Goal: Transaction & Acquisition: Obtain resource

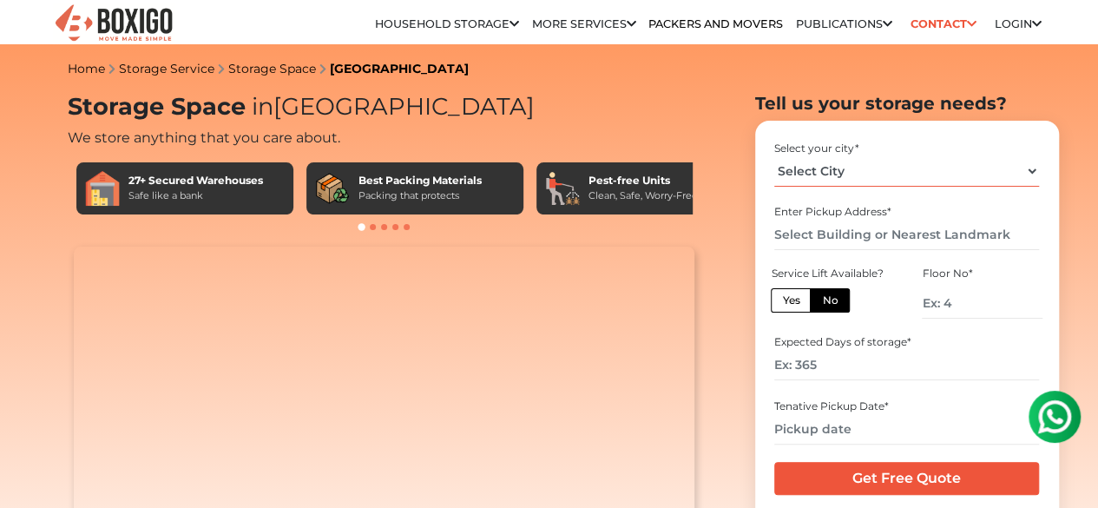
click at [1031, 176] on select "Select City Bangalore Bengaluru Bhopal Bhubaneswar Chennai Coimbatore Cuttack D…" at bounding box center [906, 171] width 265 height 30
select select "[GEOGRAPHIC_DATA]"
click at [774, 162] on select "Select City Bangalore Bengaluru Bhopal Bhubaneswar Chennai Coimbatore Cuttack D…" at bounding box center [906, 171] width 265 height 30
click at [883, 246] on input "text" at bounding box center [906, 235] width 265 height 30
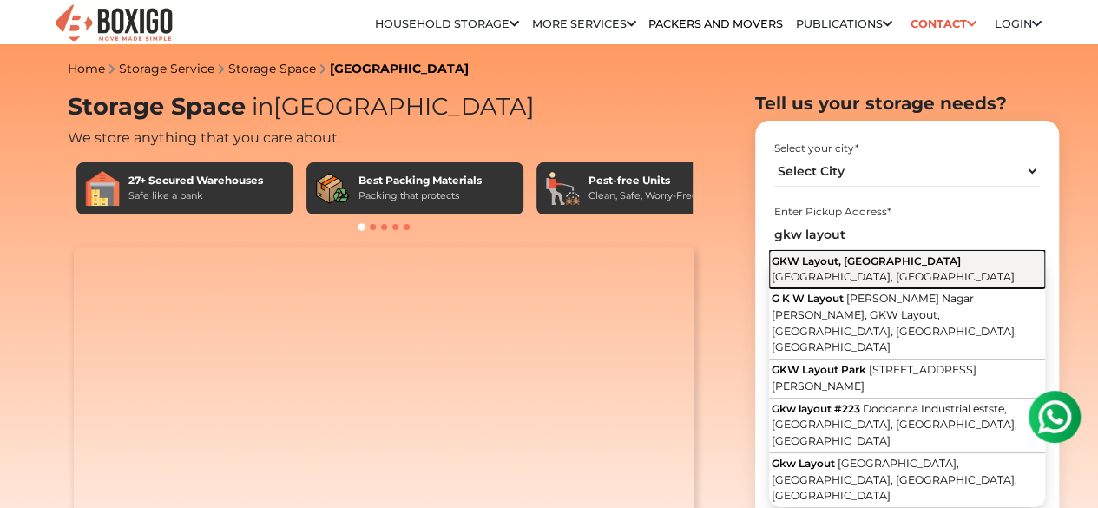
click at [882, 265] on span "GKW Layout, Vijayanagar" at bounding box center [865, 260] width 189 height 13
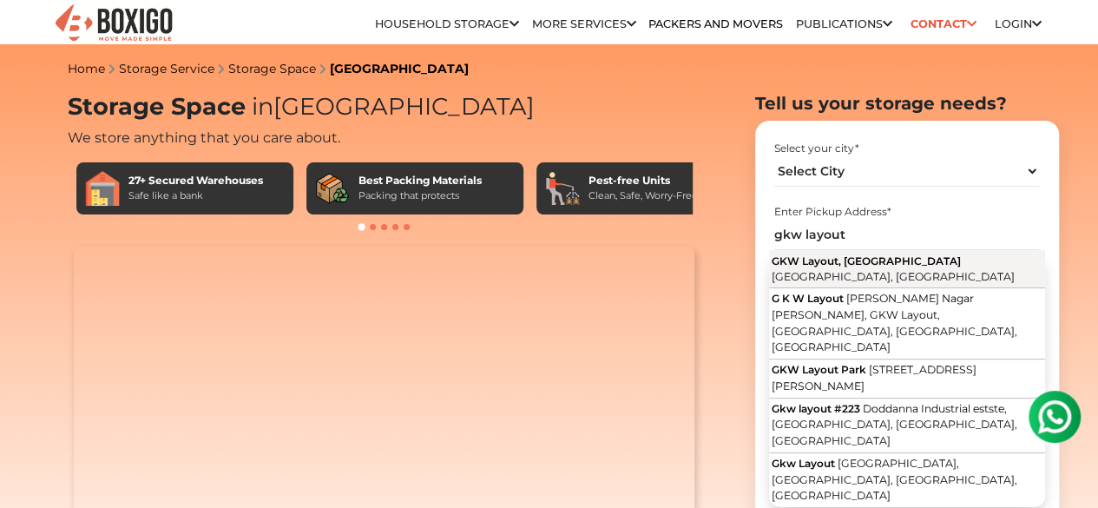
type input "GKW Layout, [GEOGRAPHIC_DATA], [GEOGRAPHIC_DATA], [GEOGRAPHIC_DATA]"
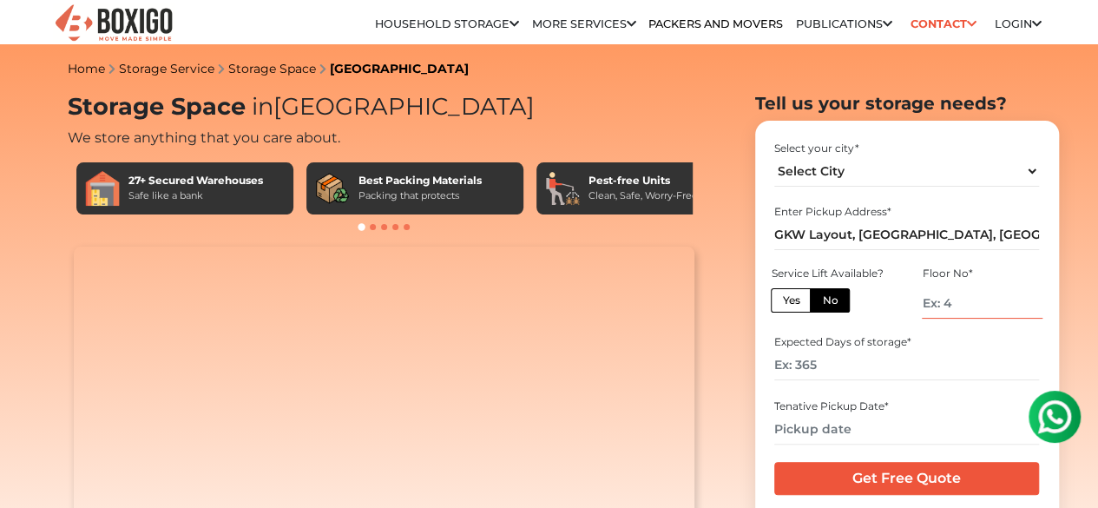
click at [939, 310] on input "number" at bounding box center [981, 303] width 120 height 30
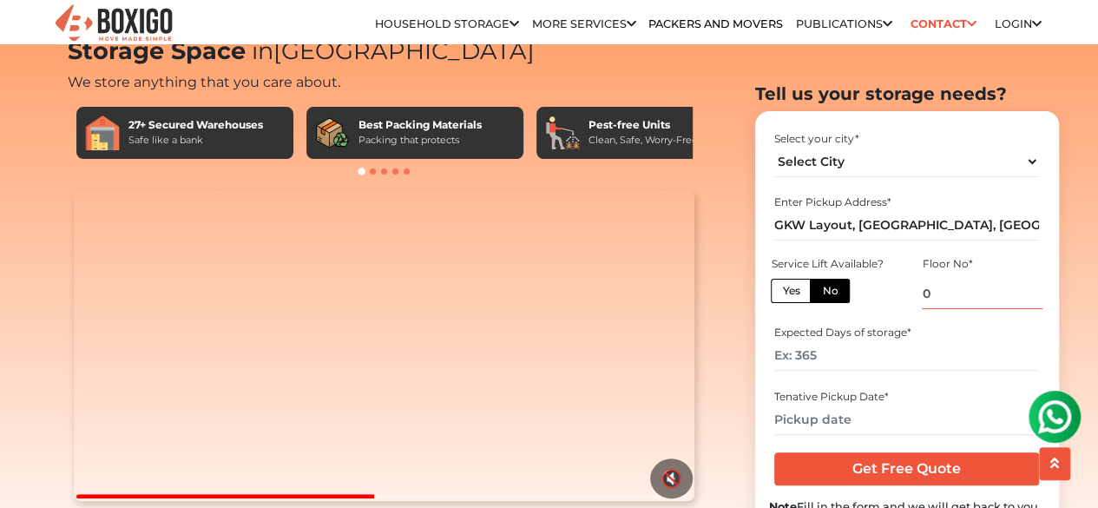
scroll to position [57, 0]
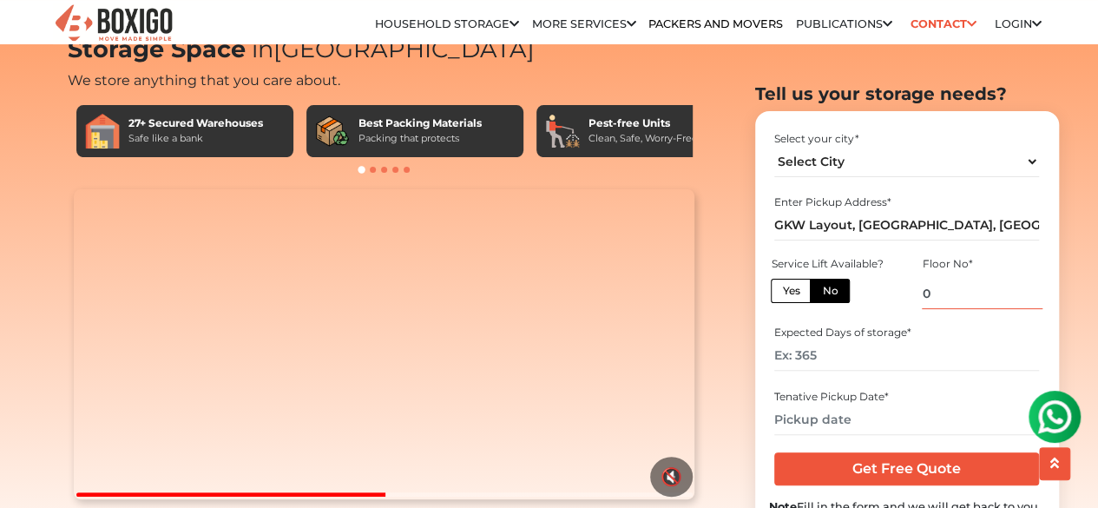
type input "0"
click at [833, 360] on input "number" at bounding box center [906, 355] width 265 height 30
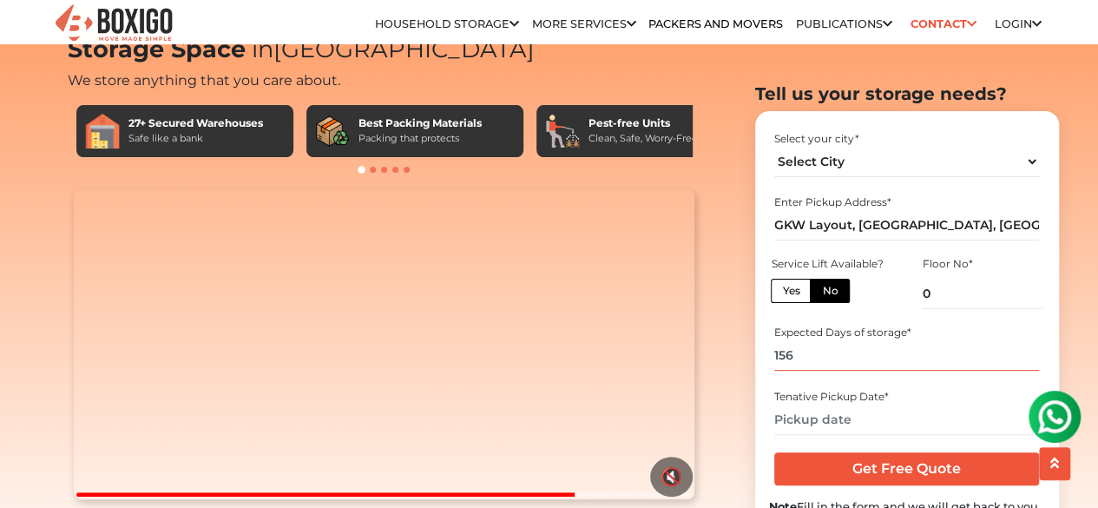
scroll to position [99, 0]
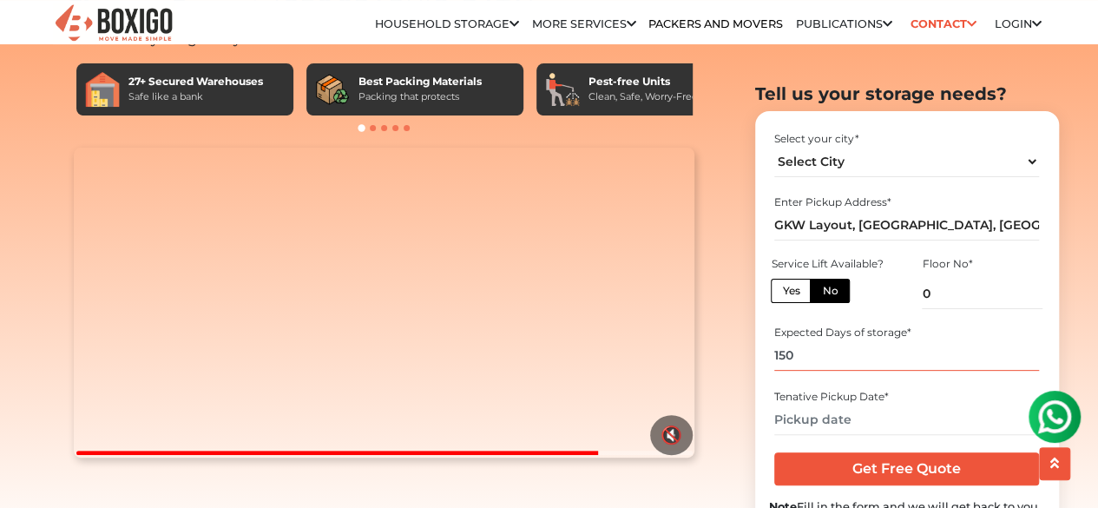
type input "150"
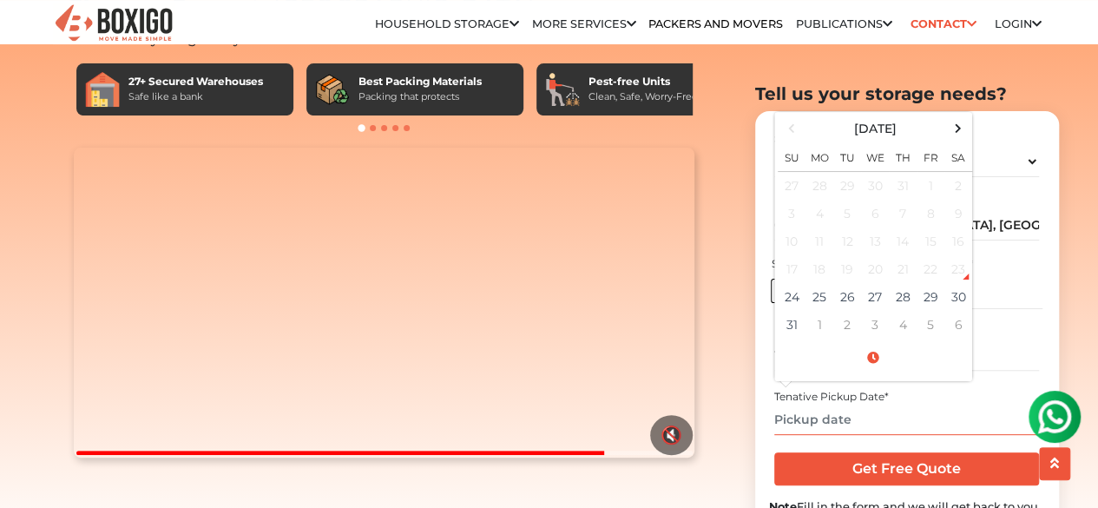
click at [831, 415] on input "text" at bounding box center [906, 418] width 265 height 30
click at [965, 126] on span at bounding box center [957, 127] width 23 height 23
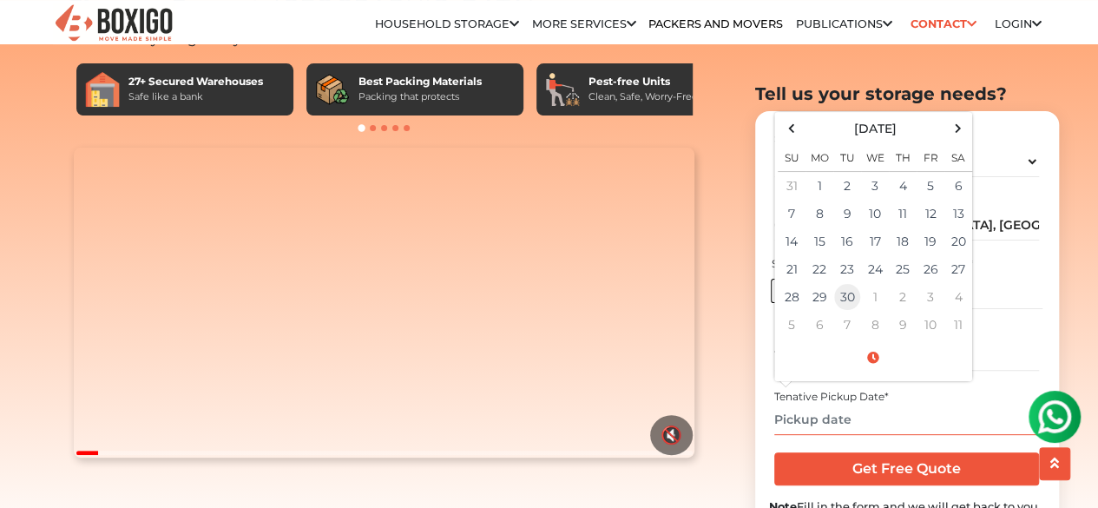
click at [836, 298] on td "30" at bounding box center [847, 297] width 28 height 28
click at [829, 296] on td "29" at bounding box center [819, 297] width 28 height 28
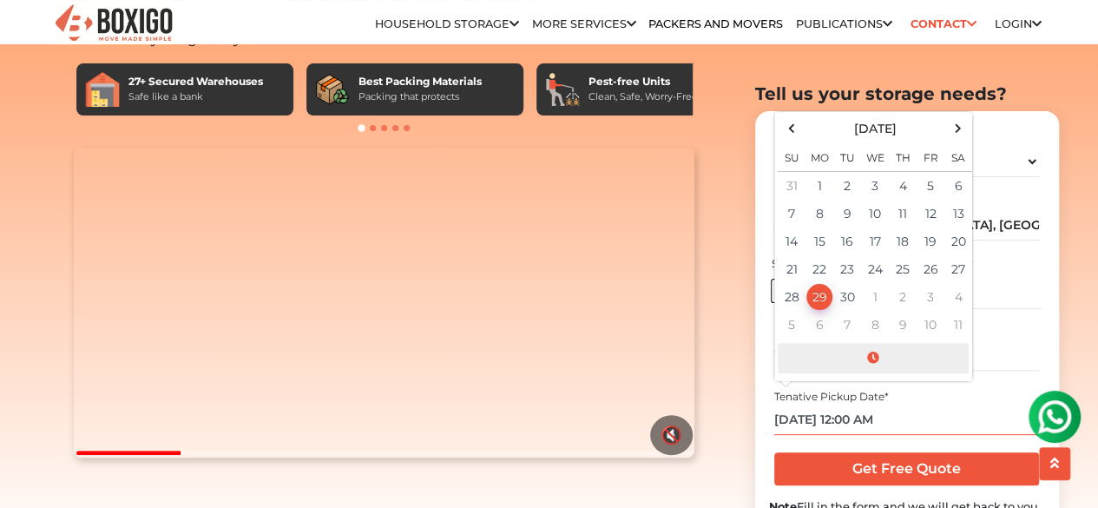
click at [875, 358] on span at bounding box center [872, 358] width 191 height 30
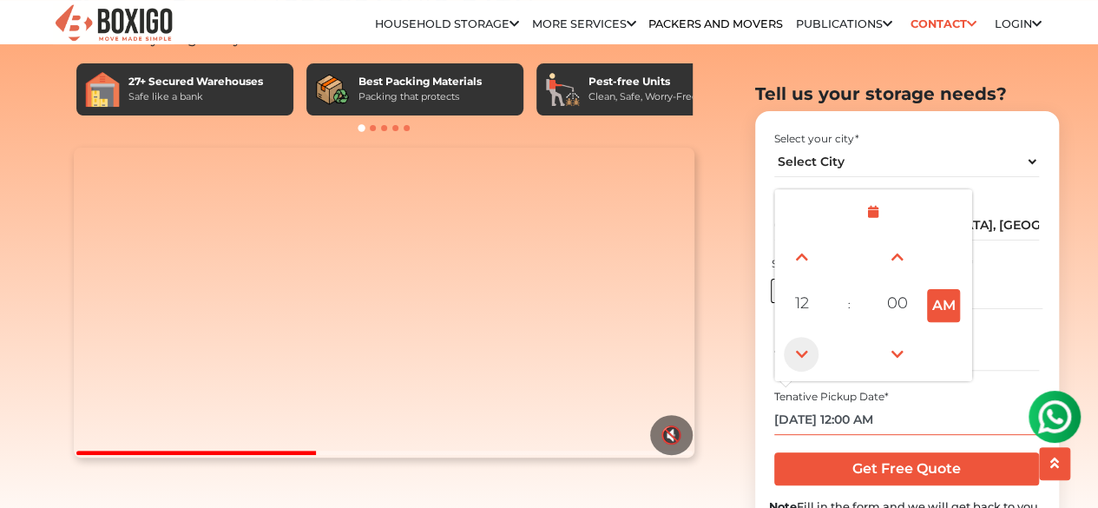
click at [814, 341] on span at bounding box center [800, 354] width 35 height 35
click at [935, 306] on button "PM" at bounding box center [943, 305] width 33 height 33
type input "09/28/2025 10:00 AM"
click at [953, 412] on input "09/28/2025 10:00 AM" at bounding box center [906, 418] width 265 height 30
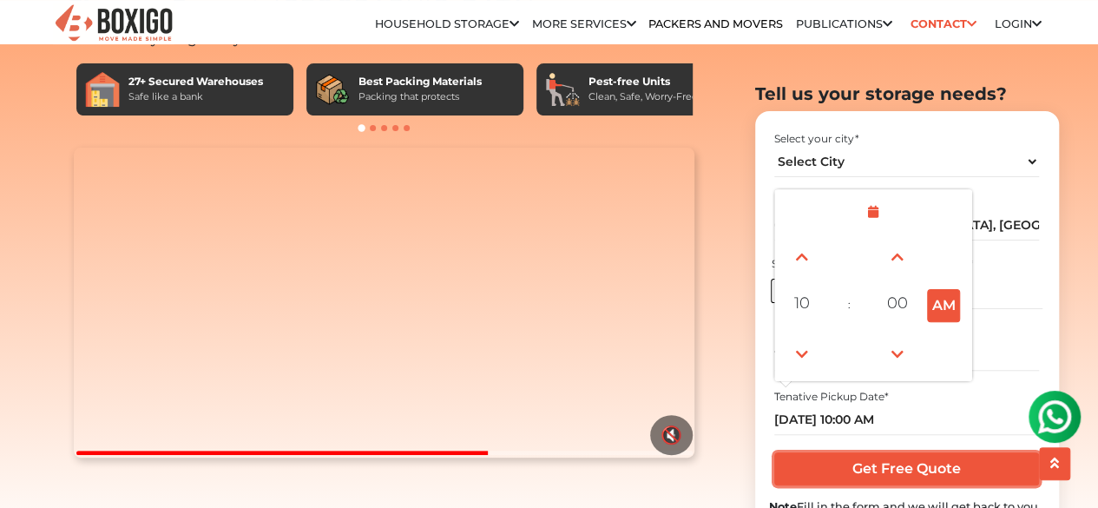
click at [925, 457] on input "Get Free Quote" at bounding box center [906, 468] width 265 height 33
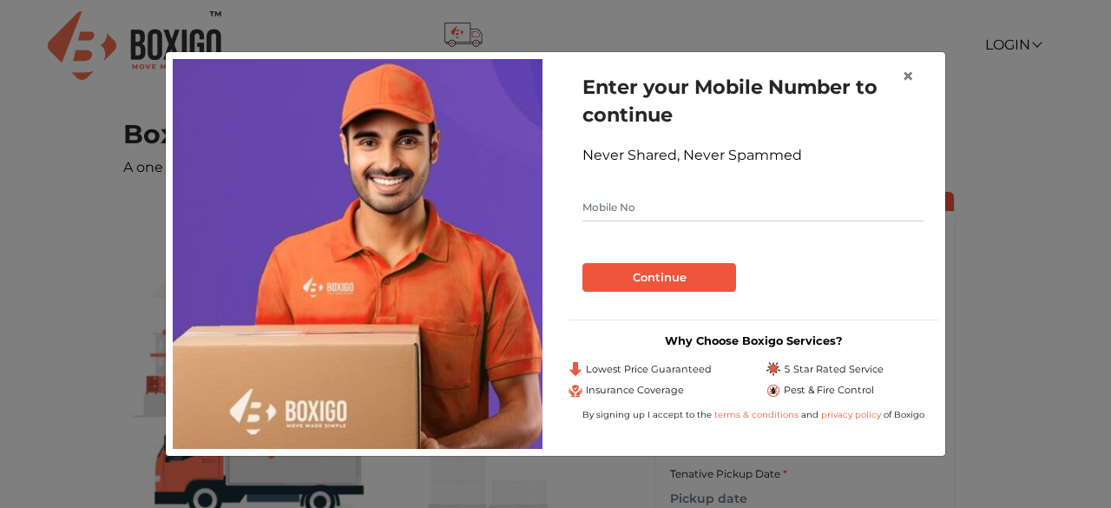
click at [790, 217] on input "text" at bounding box center [753, 207] width 342 height 28
type input "8553033845"
click at [692, 275] on button "Continue" at bounding box center [659, 277] width 154 height 29
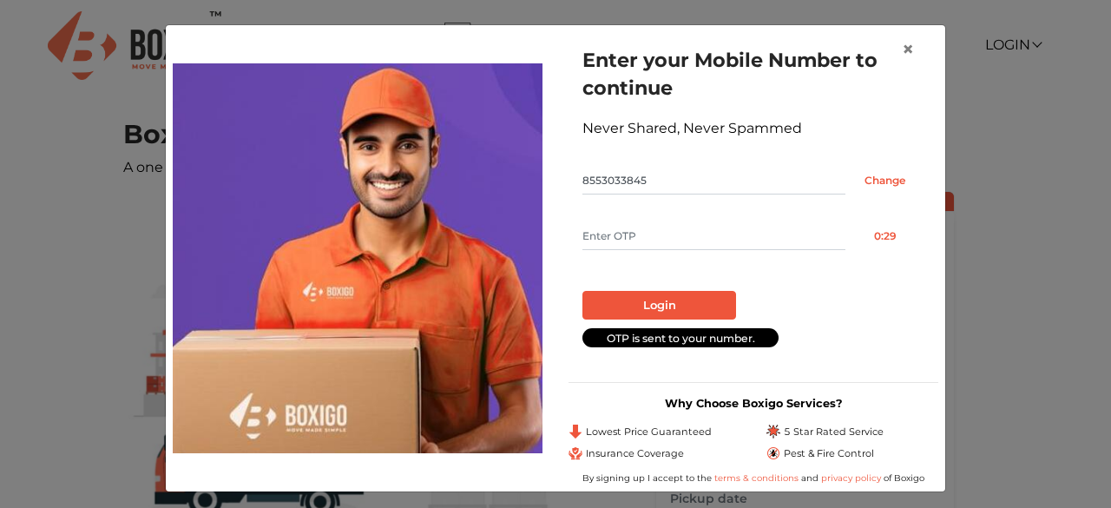
click at [672, 239] on input "text" at bounding box center [713, 236] width 263 height 28
type input "3997"
click at [640, 300] on button "Login" at bounding box center [659, 305] width 154 height 29
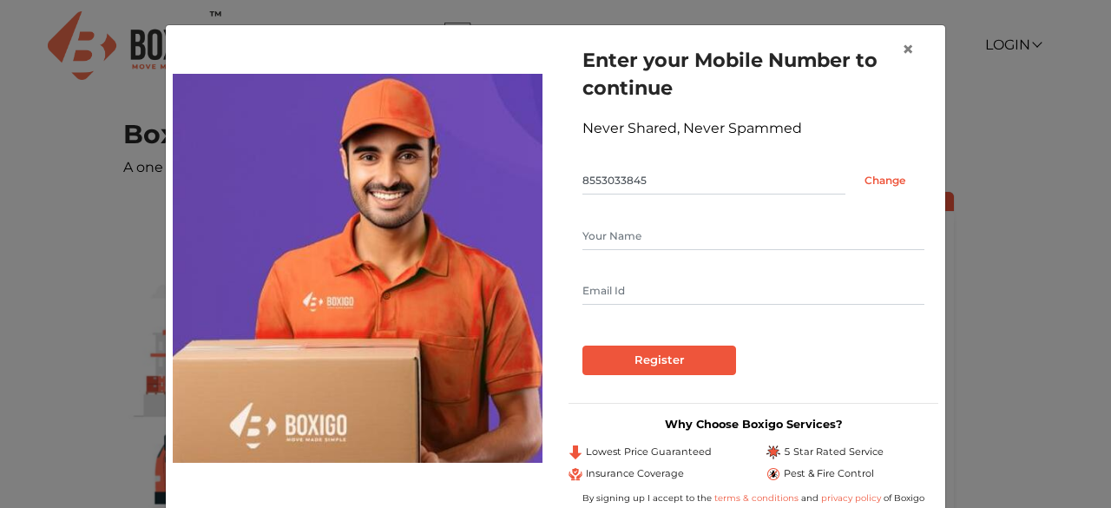
click at [621, 244] on input "text" at bounding box center [753, 236] width 342 height 28
type input "N"
type input "Madhu"
click at [588, 287] on input "text" at bounding box center [753, 291] width 342 height 28
type input "[EMAIL_ADDRESS][DOMAIN_NAME]"
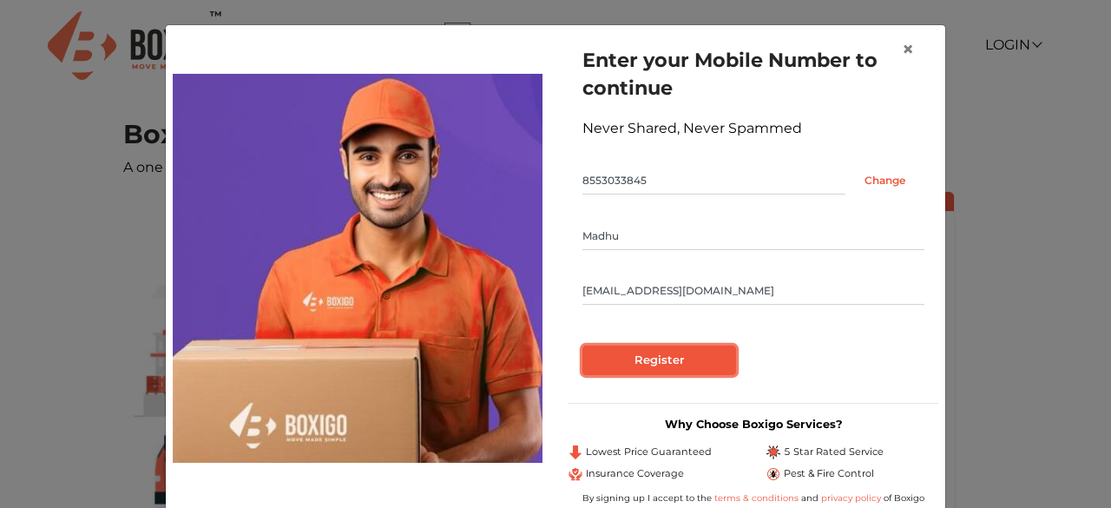
click at [652, 355] on input "Register" at bounding box center [659, 359] width 154 height 29
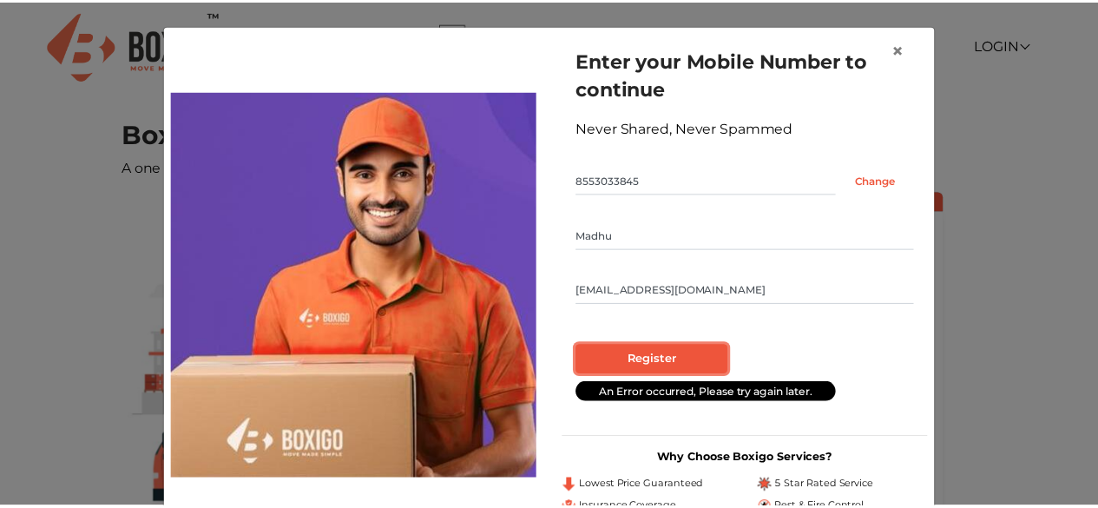
scroll to position [62, 0]
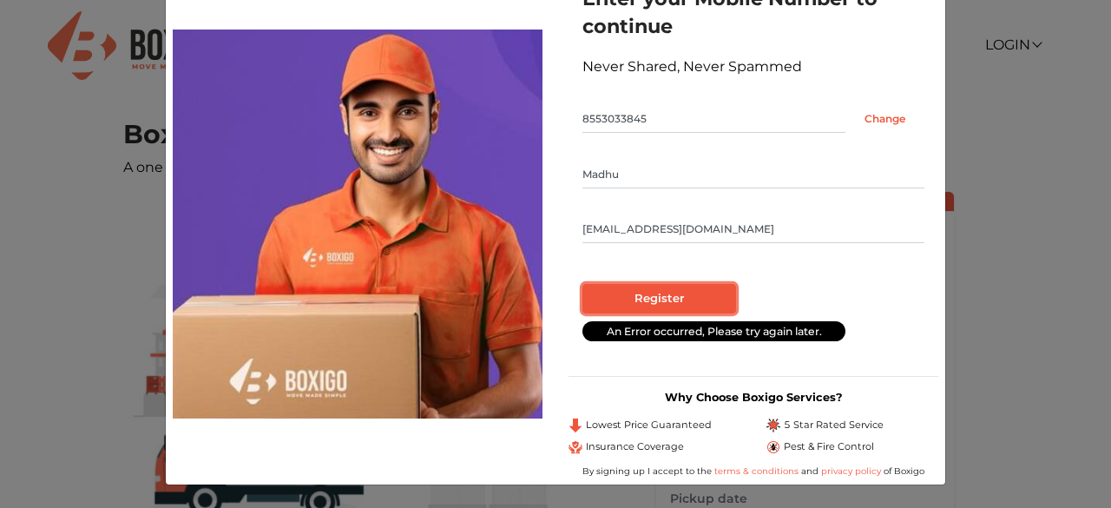
click at [662, 307] on input "Register" at bounding box center [659, 298] width 154 height 29
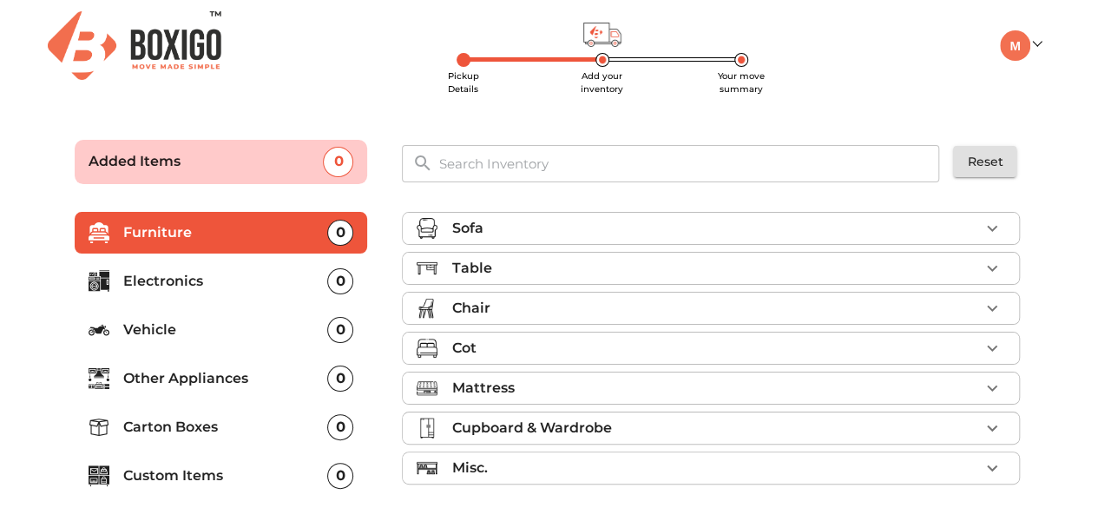
click at [991, 230] on icon "button" at bounding box center [992, 228] width 10 height 6
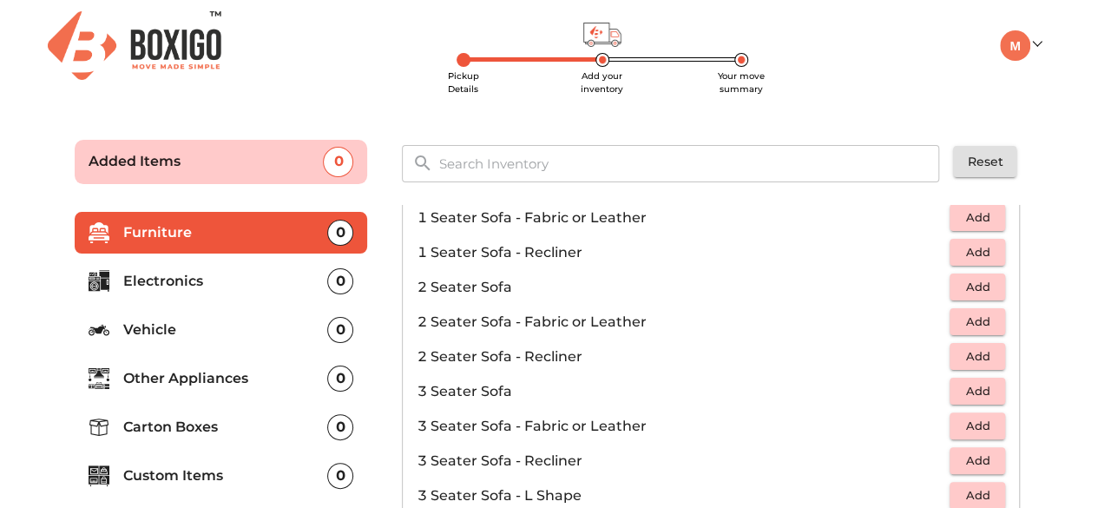
scroll to position [99, 0]
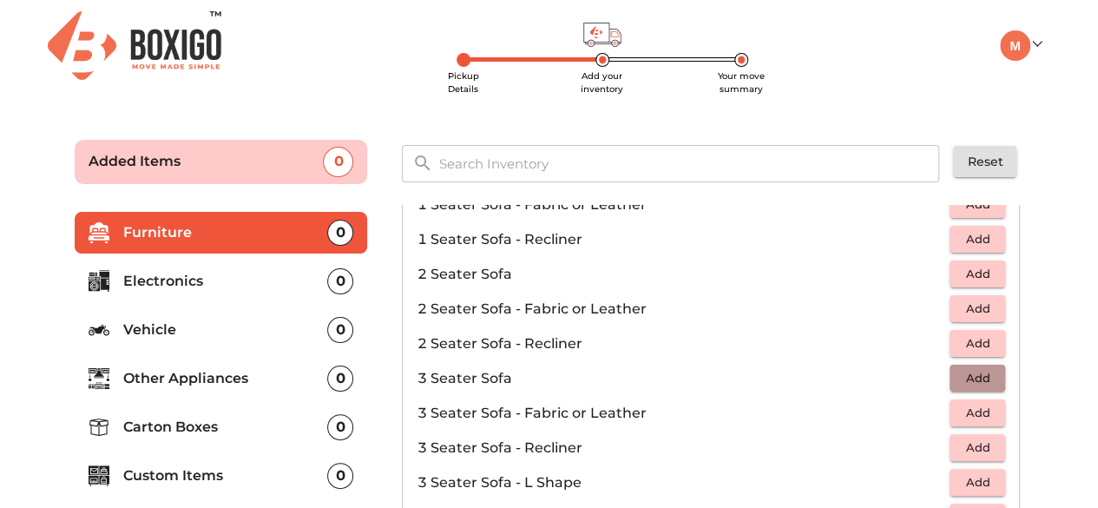
click at [977, 376] on span "Add" at bounding box center [977, 378] width 38 height 20
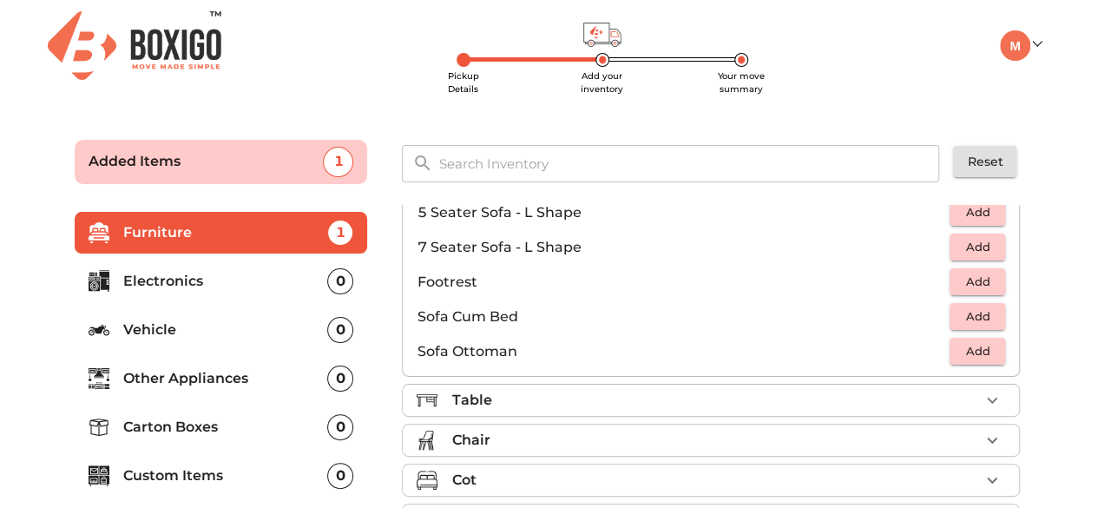
scroll to position [512, 0]
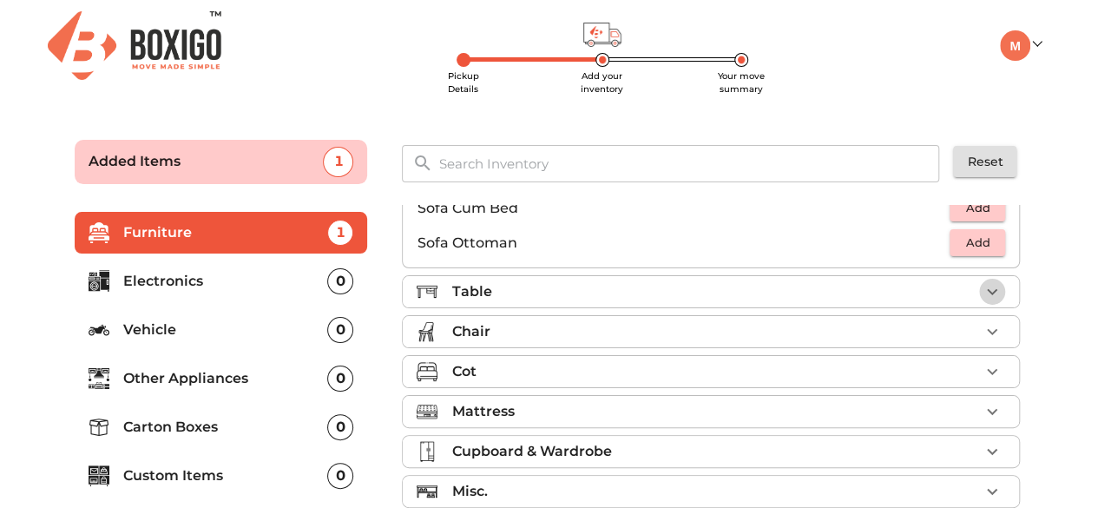
click at [981, 294] on icon "button" at bounding box center [991, 291] width 21 height 21
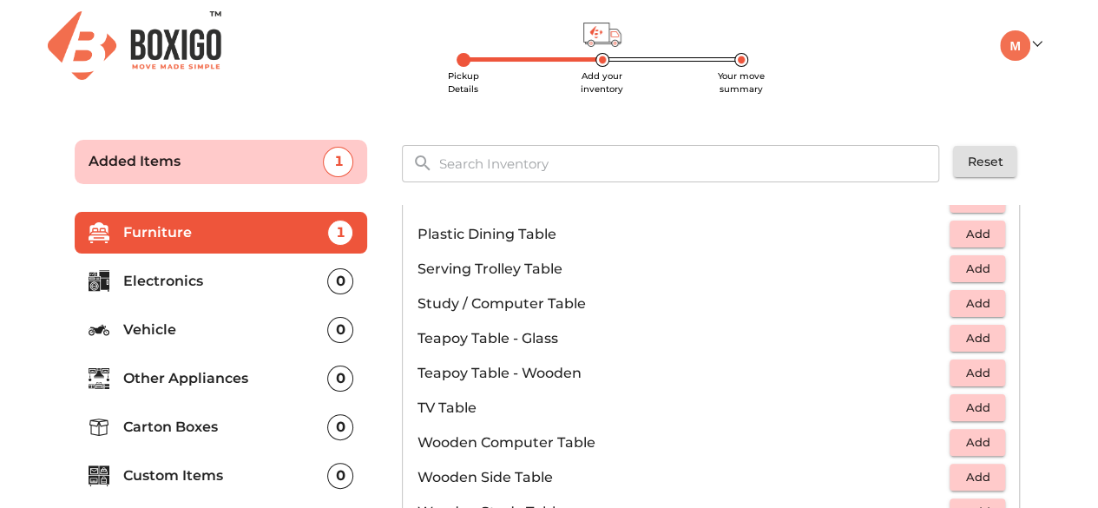
scroll to position [944, 0]
click at [969, 412] on span "Add" at bounding box center [977, 406] width 38 height 20
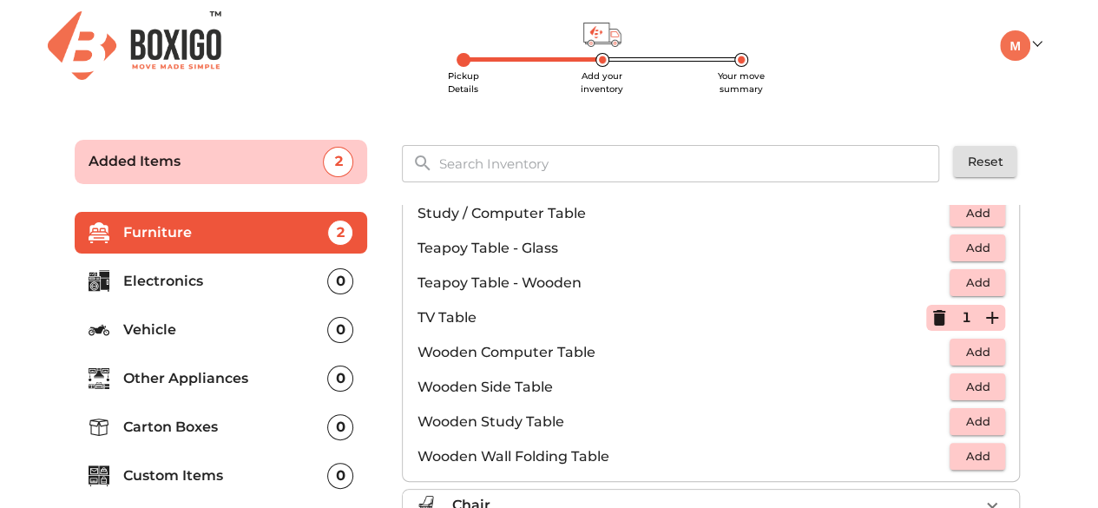
scroll to position [1031, 0]
click at [973, 389] on span "Add" at bounding box center [977, 388] width 38 height 20
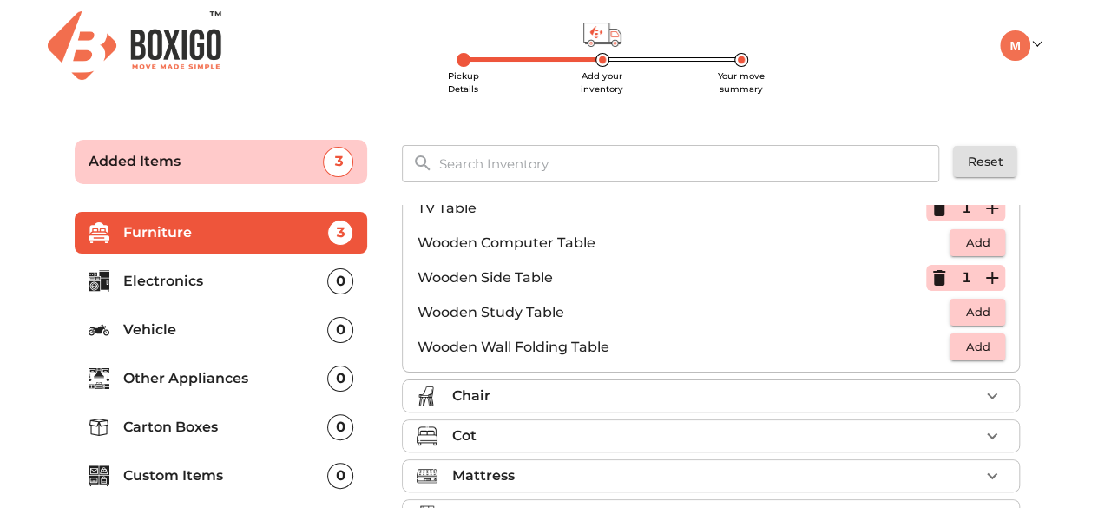
scroll to position [1180, 0]
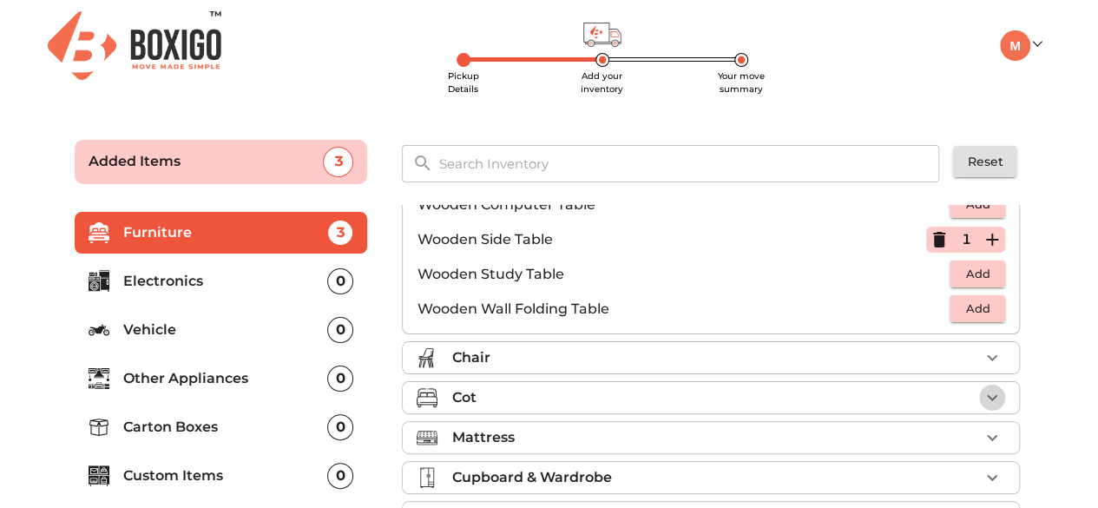
click at [981, 388] on icon "button" at bounding box center [991, 397] width 21 height 21
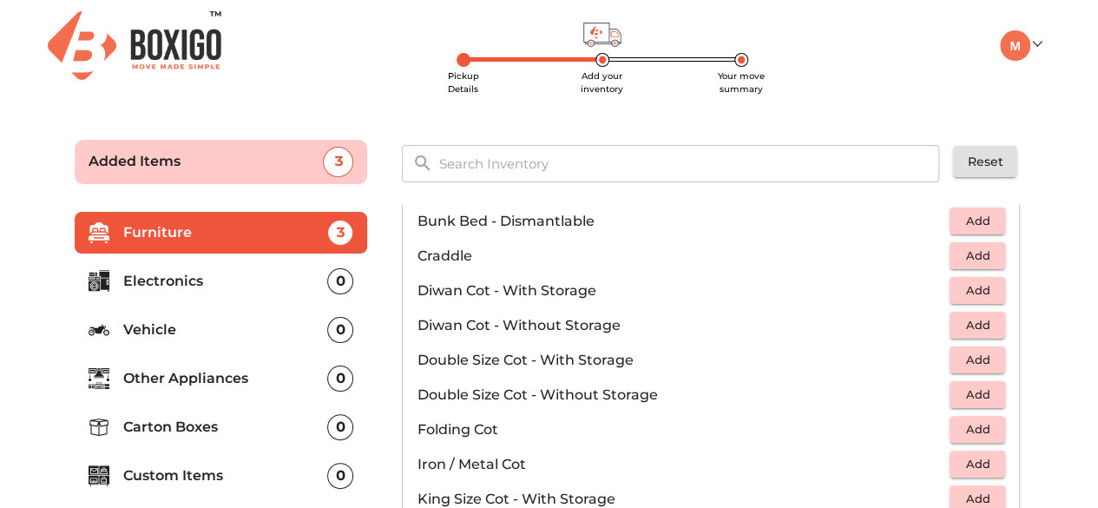
scroll to position [271, 0]
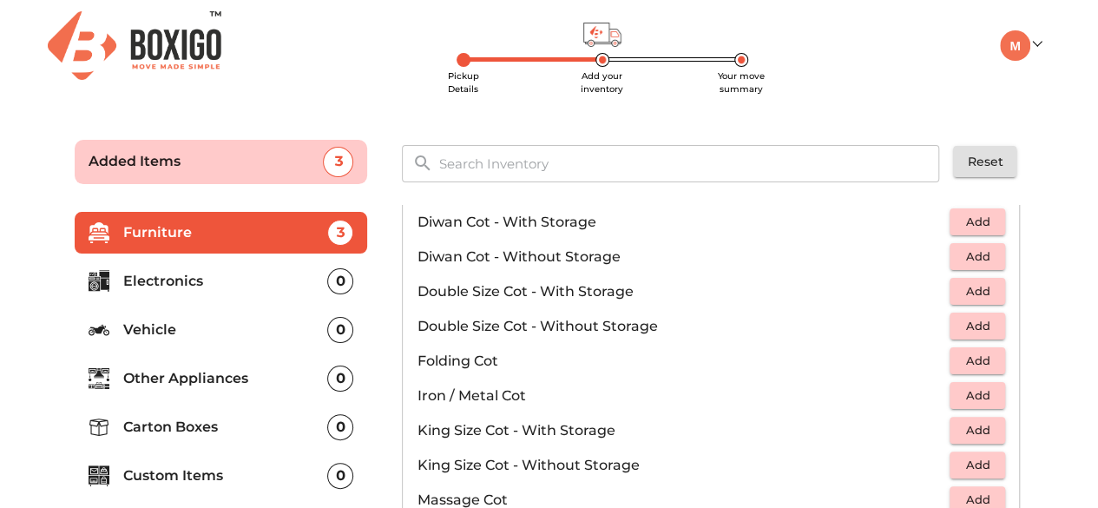
click at [973, 464] on span "Add" at bounding box center [977, 465] width 38 height 20
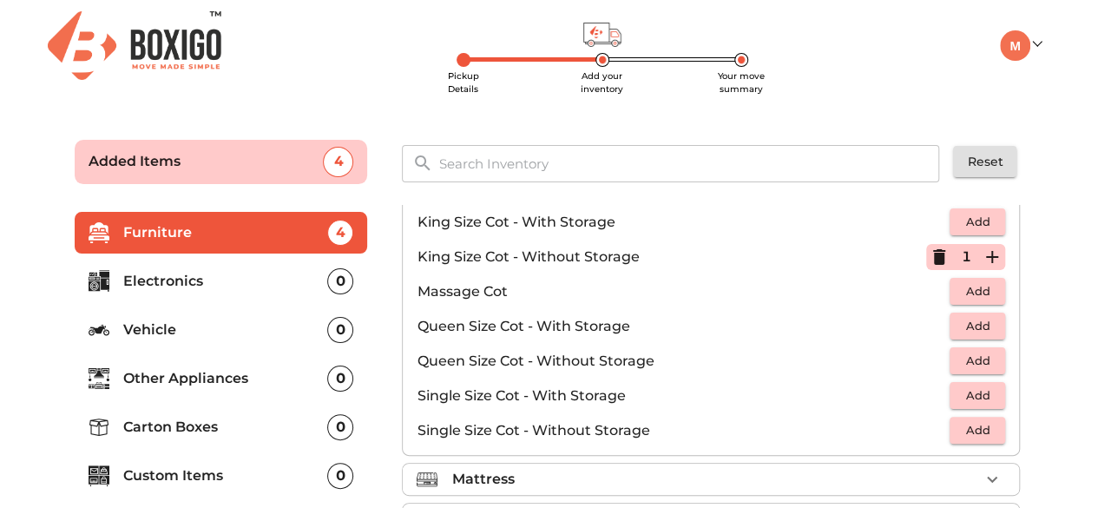
scroll to position [547, 0]
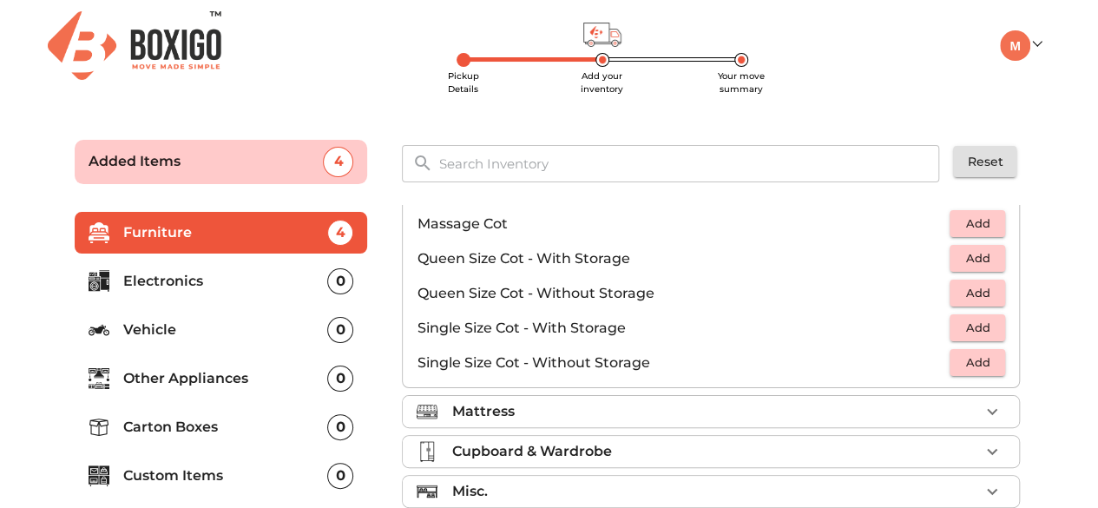
click at [860, 403] on div "Mattress" at bounding box center [715, 411] width 528 height 21
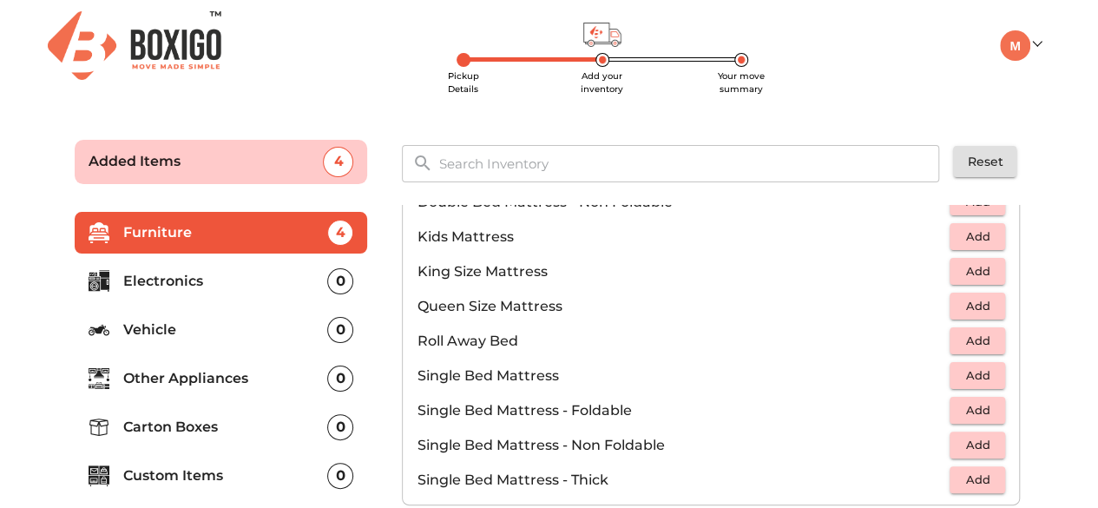
scroll to position [191, 0]
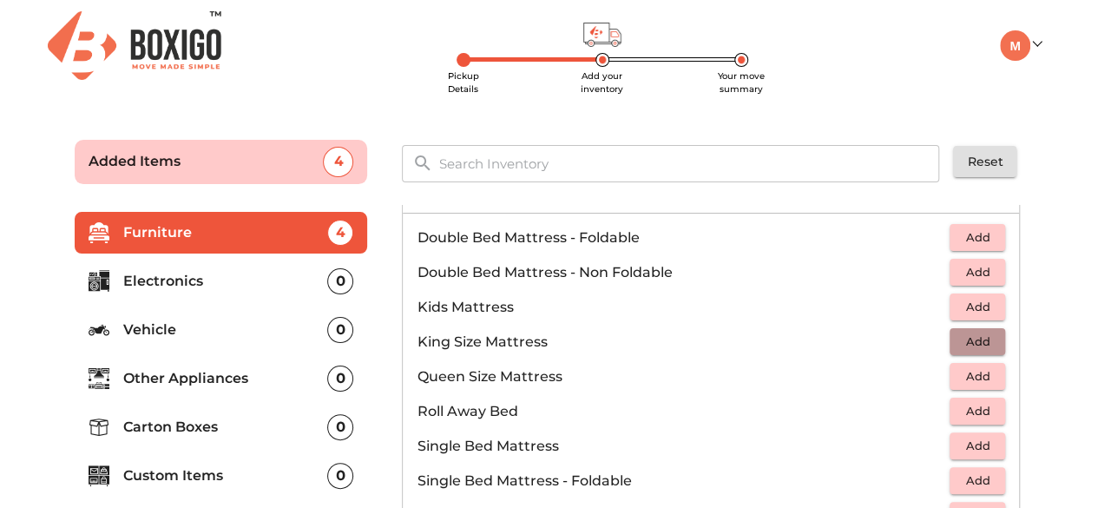
click at [958, 344] on span "Add" at bounding box center [977, 341] width 38 height 20
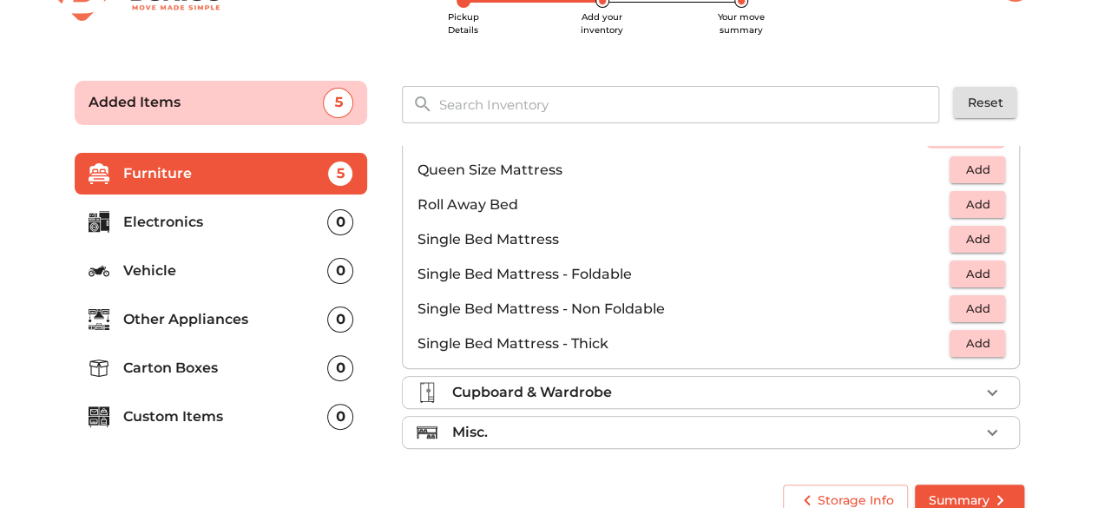
scroll to position [83, 0]
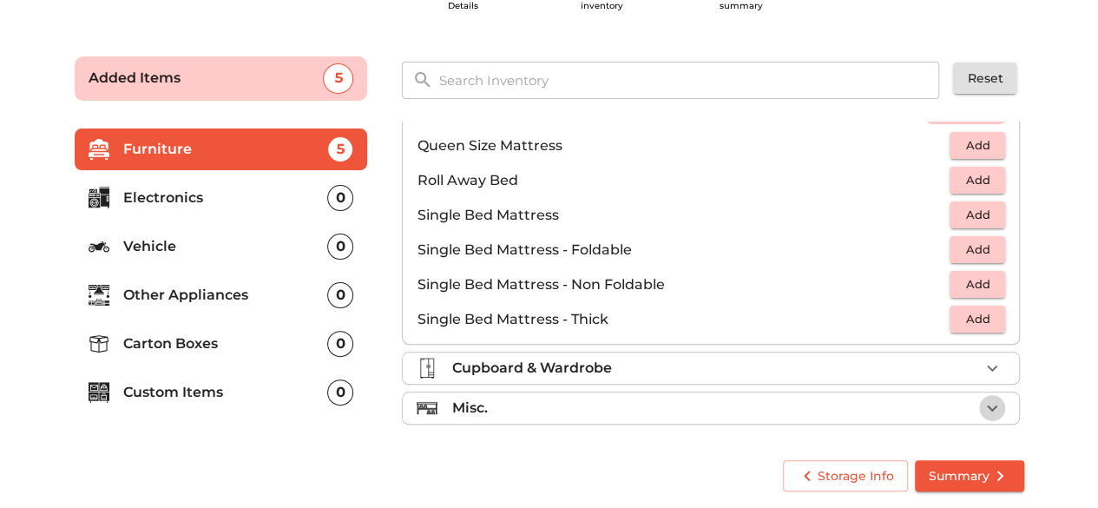
click at [979, 395] on button "button" at bounding box center [992, 408] width 26 height 26
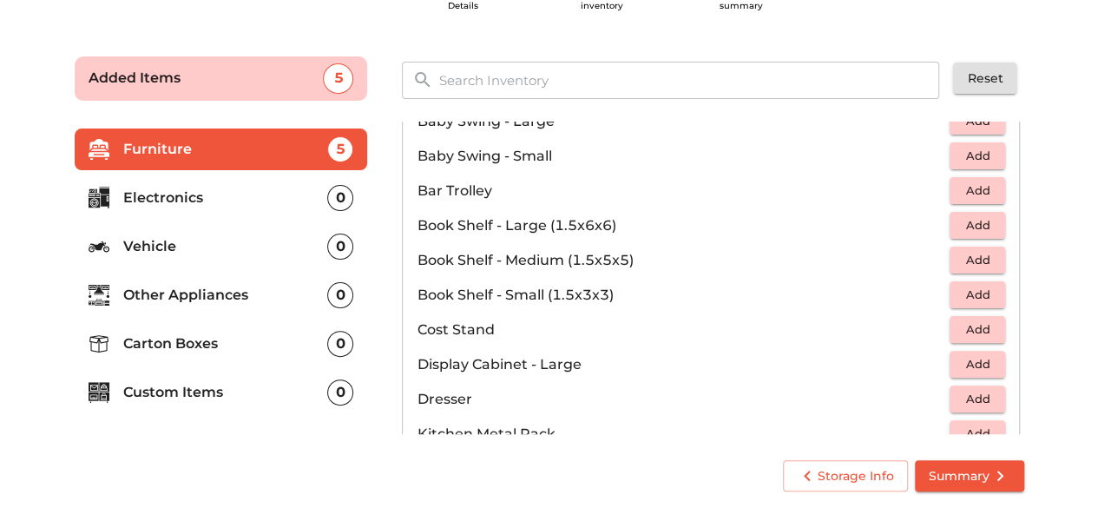
scroll to position [342, 0]
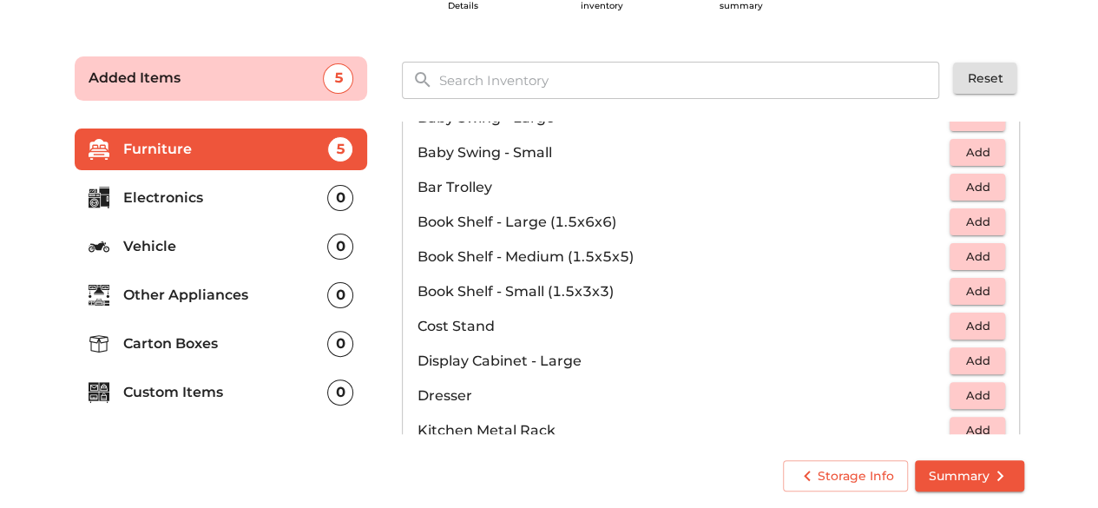
click at [260, 194] on p "Electronics" at bounding box center [225, 197] width 205 height 21
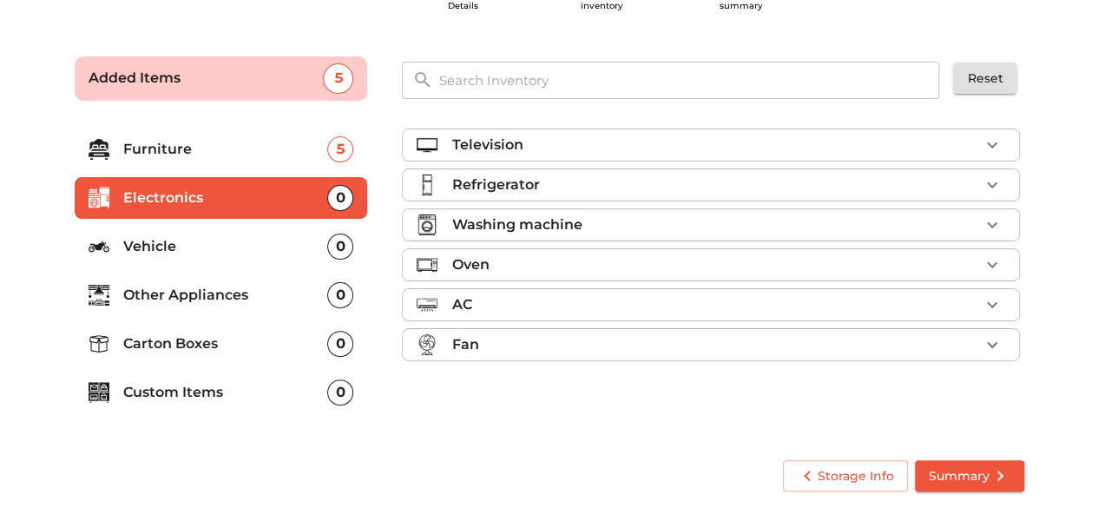
click at [706, 146] on div "Television" at bounding box center [715, 144] width 528 height 21
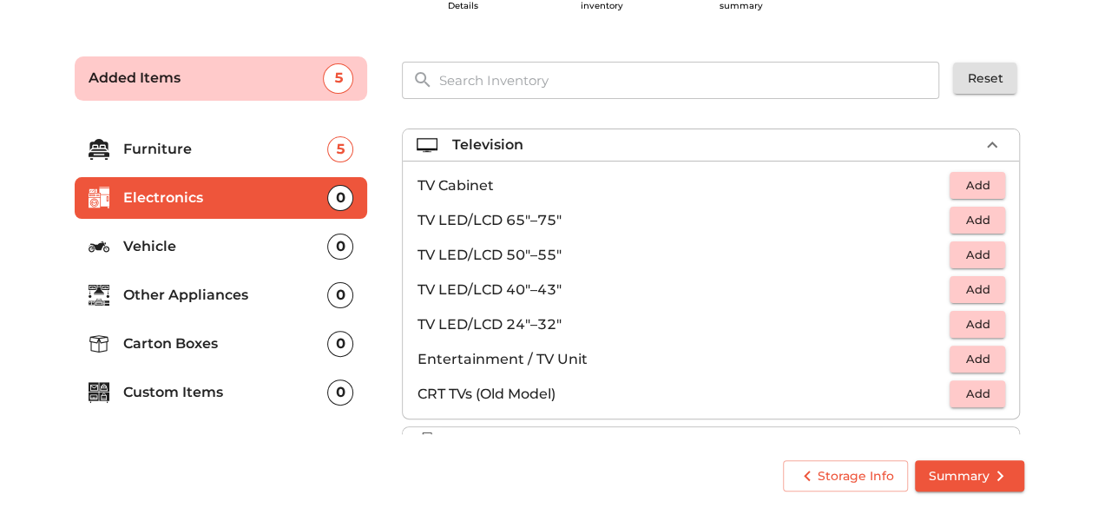
click at [958, 286] on span "Add" at bounding box center [977, 289] width 38 height 20
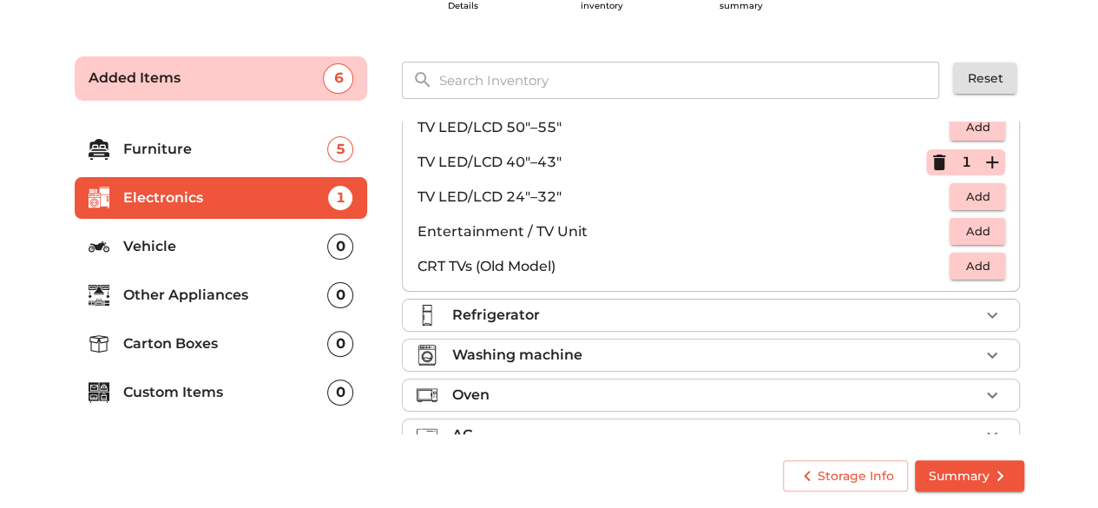
scroll to position [150, 0]
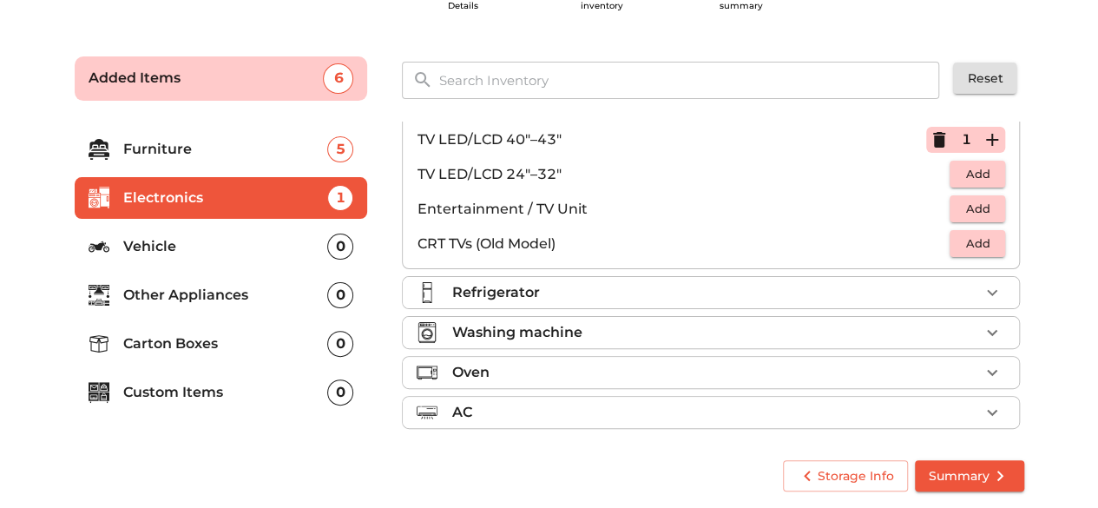
click at [902, 285] on div "Refrigerator" at bounding box center [715, 292] width 528 height 21
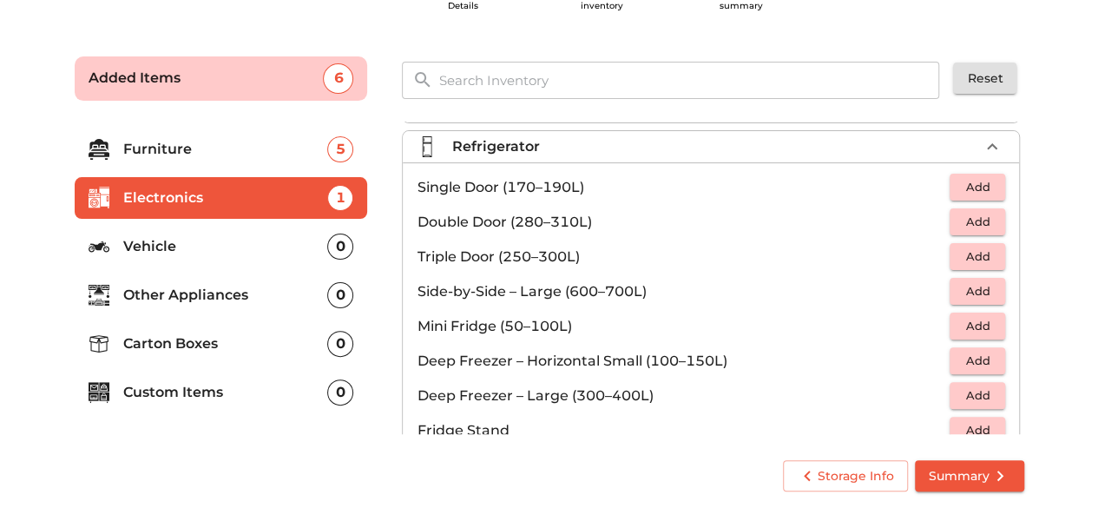
scroll to position [38, 0]
click at [961, 189] on span "Add" at bounding box center [977, 187] width 38 height 20
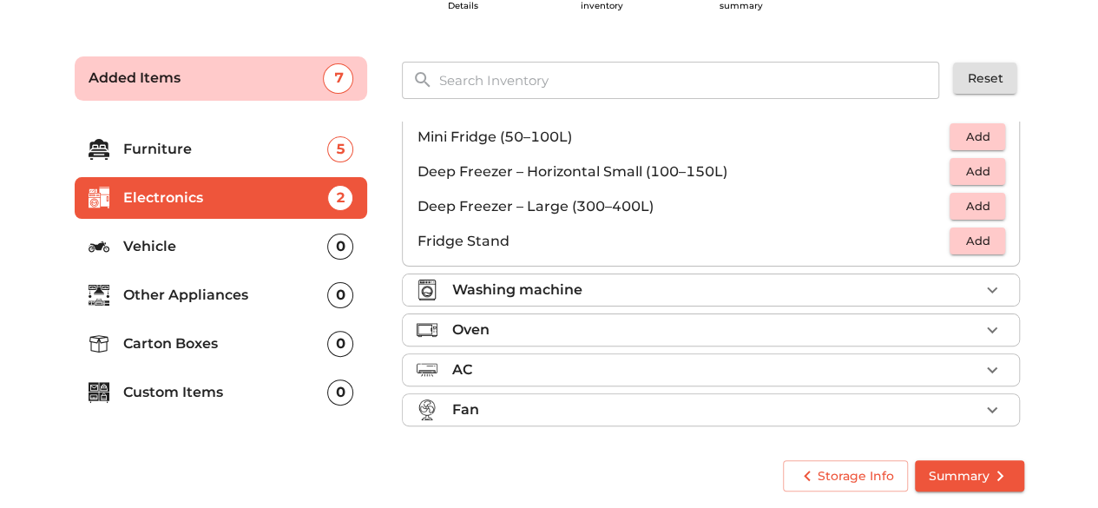
scroll to position [229, 0]
click at [731, 291] on div "Washing machine" at bounding box center [715, 288] width 528 height 21
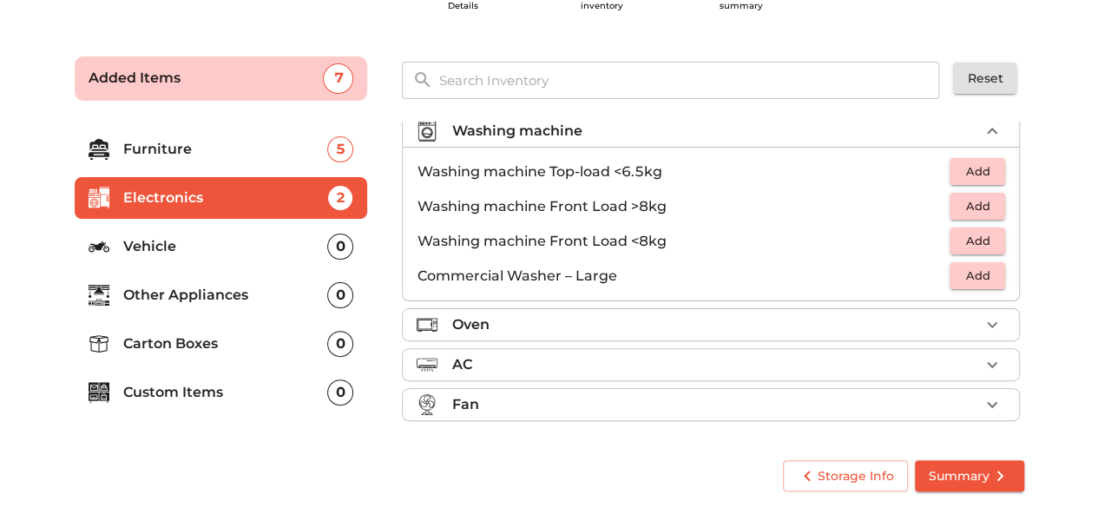
scroll to position [79, 0]
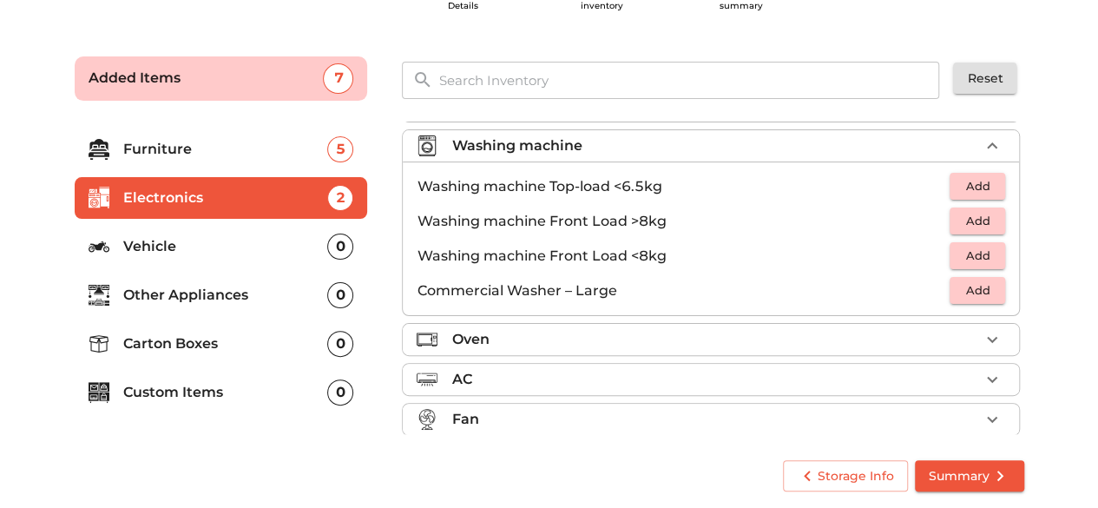
click at [958, 249] on span "Add" at bounding box center [977, 256] width 38 height 20
click at [215, 378] on li "Custom Items 0" at bounding box center [221, 392] width 293 height 42
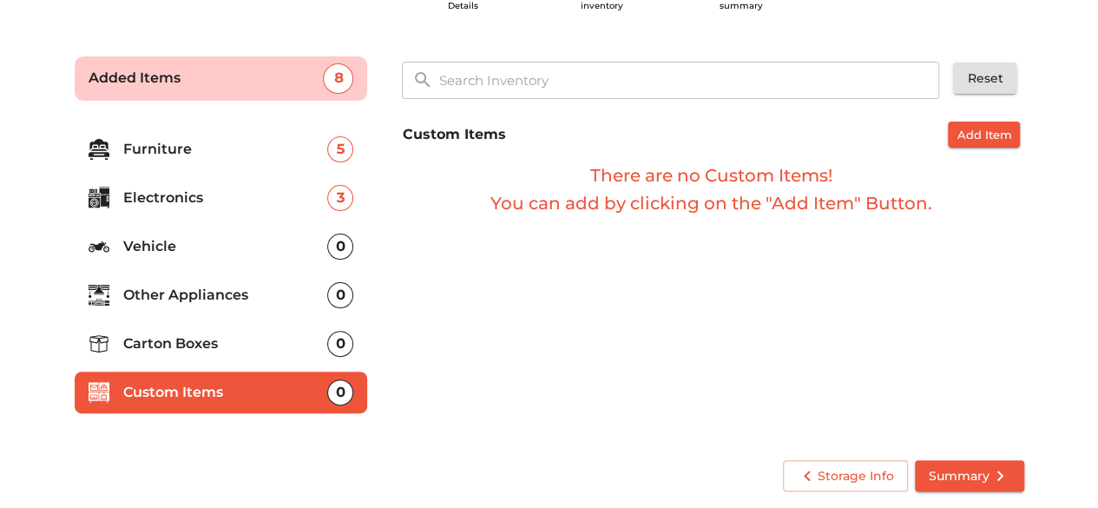
scroll to position [0, 0]
click at [182, 336] on p "Carton Boxes" at bounding box center [225, 343] width 205 height 21
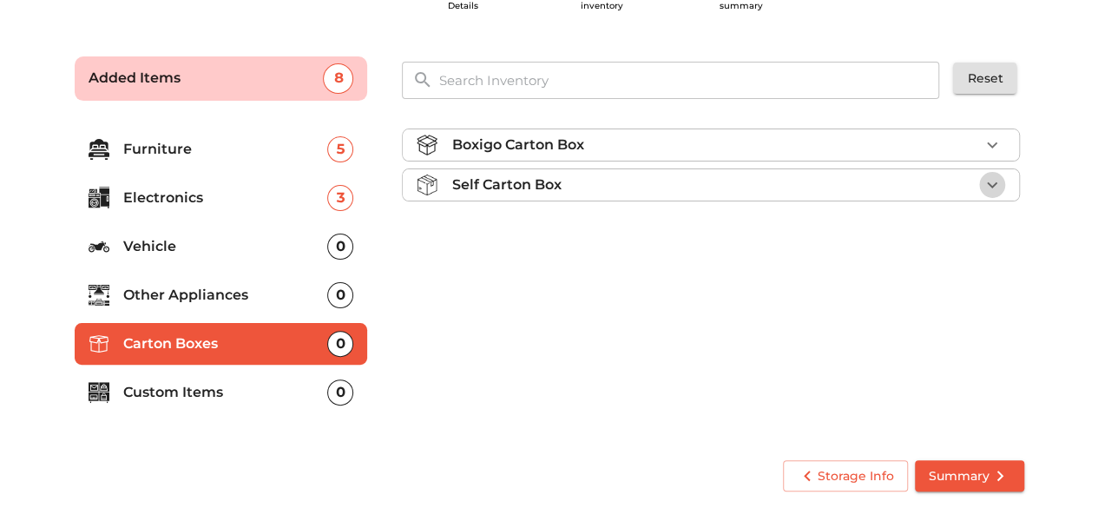
click at [982, 174] on icon "button" at bounding box center [991, 184] width 21 height 21
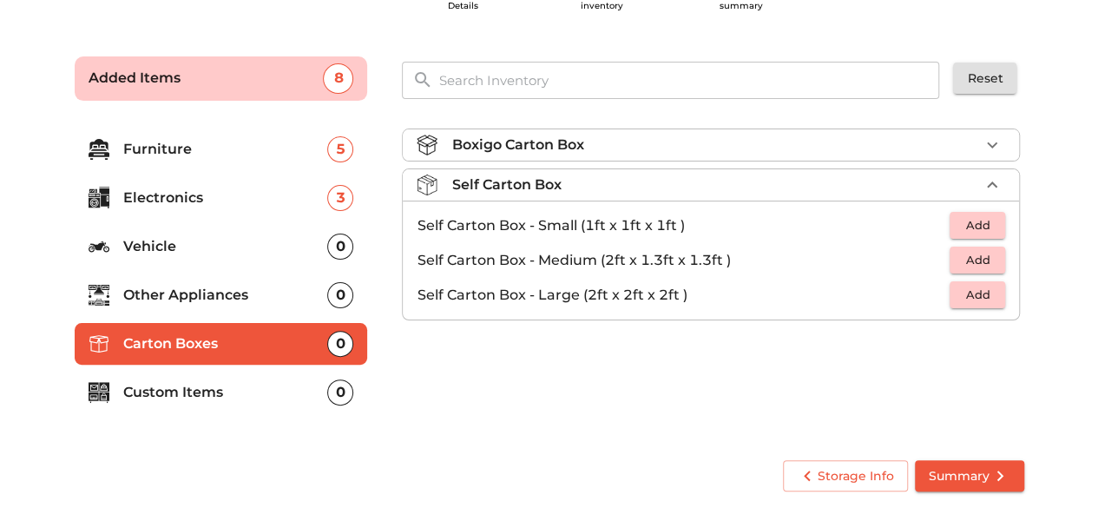
click at [772, 136] on div "Boxigo Carton Box" at bounding box center [715, 144] width 528 height 21
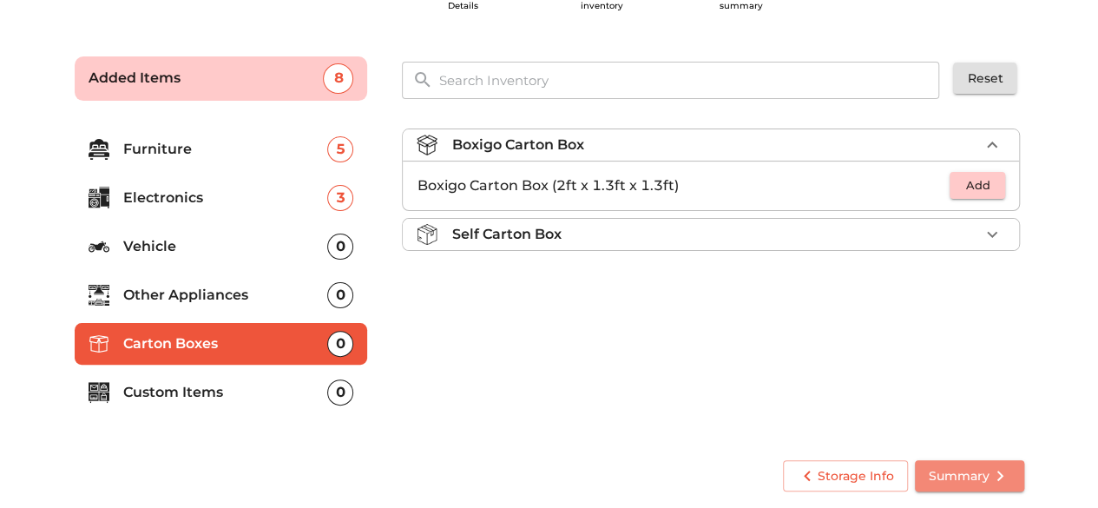
click at [959, 477] on span "Summary" at bounding box center [969, 476] width 82 height 22
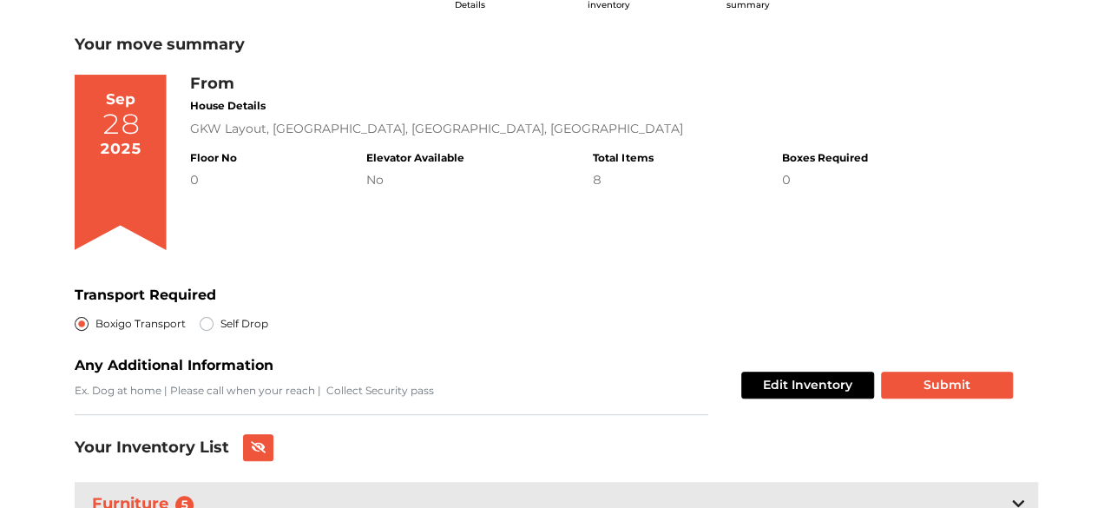
scroll to position [86, 0]
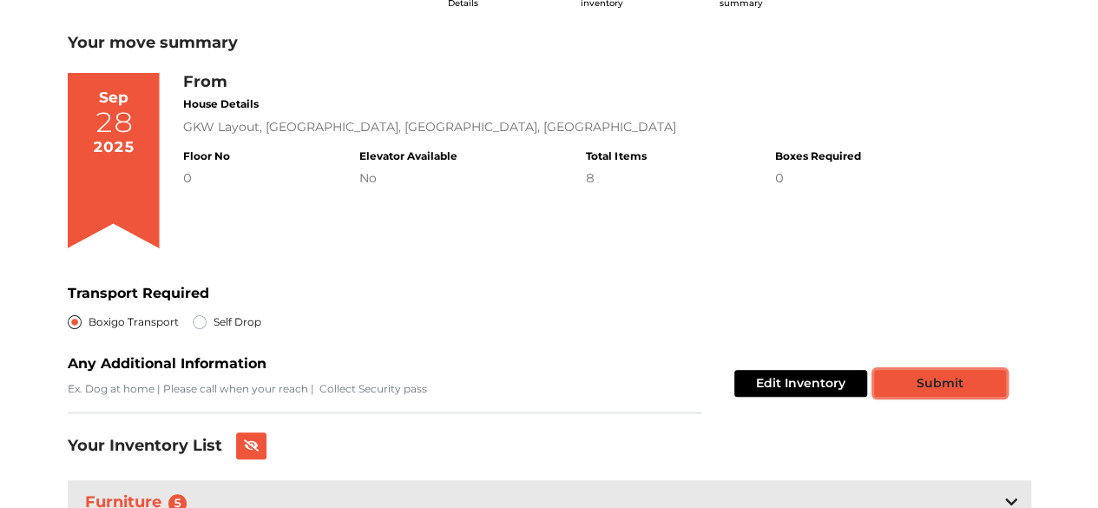
click at [927, 383] on button "Submit" at bounding box center [940, 383] width 132 height 27
